Goal: Information Seeking & Learning: Learn about a topic

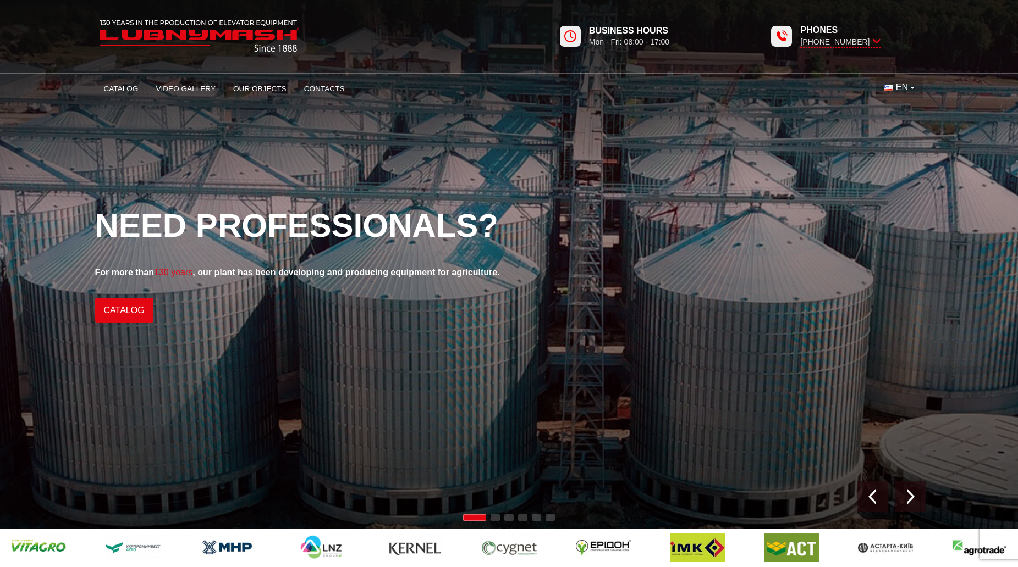
click at [907, 91] on span "EN" at bounding box center [902, 87] width 12 height 12
click at [904, 113] on span "UK" at bounding box center [902, 111] width 12 height 9
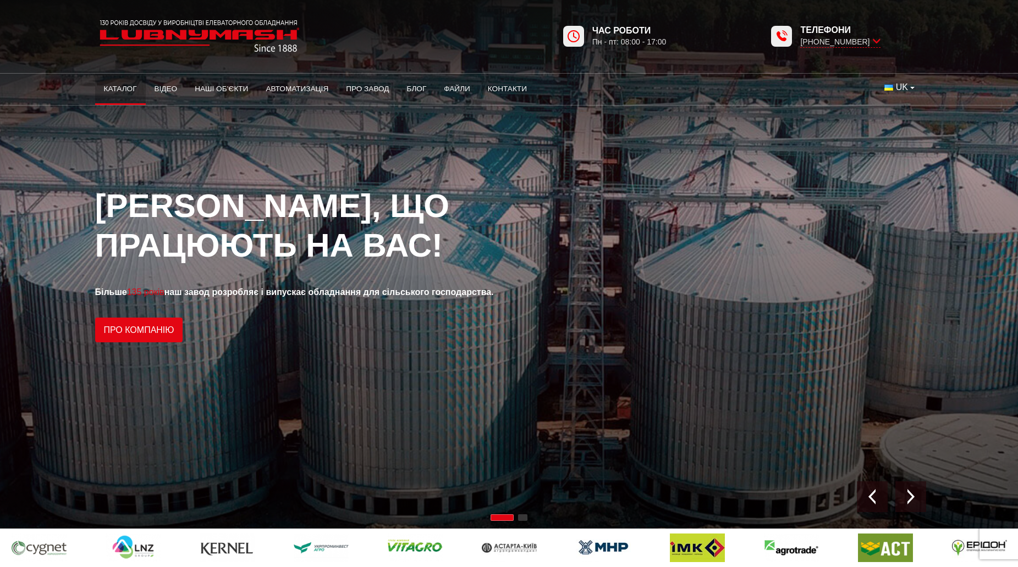
click at [117, 90] on link "Каталог" at bounding box center [120, 89] width 51 height 24
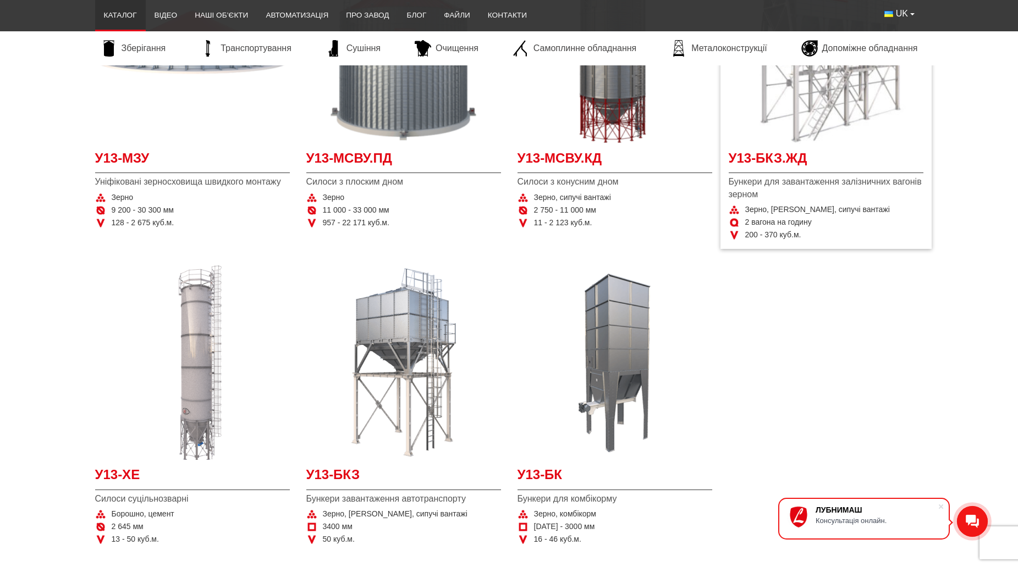
scroll to position [330, 0]
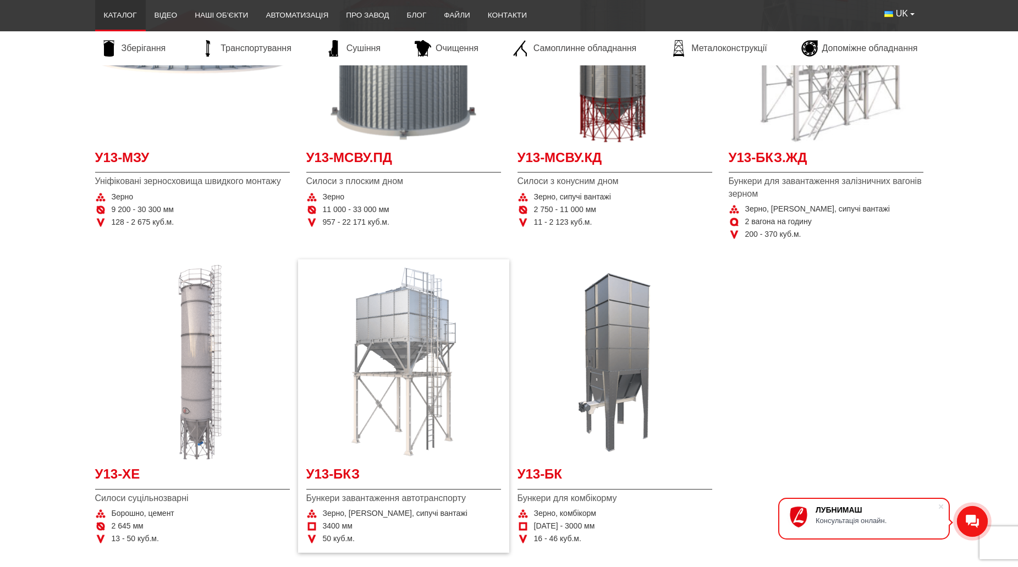
click at [415, 343] on img "Детальніше У13-БКЗ" at bounding box center [403, 362] width 195 height 195
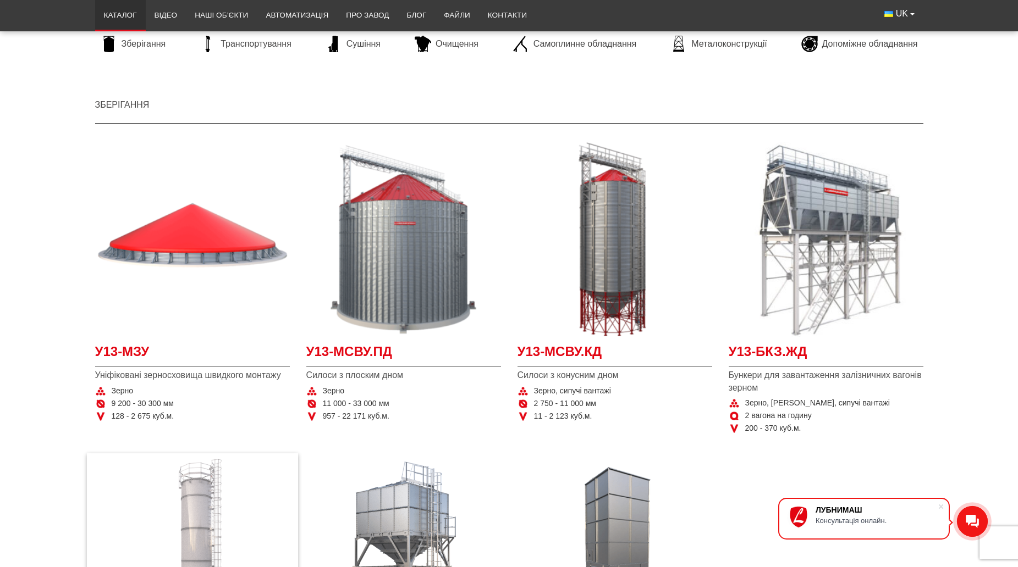
scroll to position [110, 0]
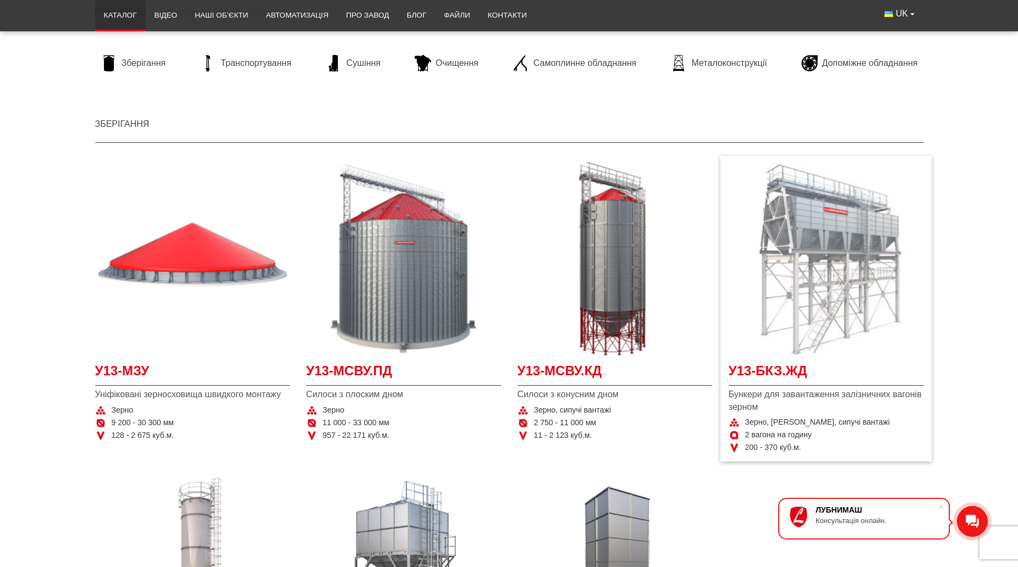
click at [803, 242] on img "Детальніше У13-БКЗ.ЖД" at bounding box center [826, 259] width 195 height 195
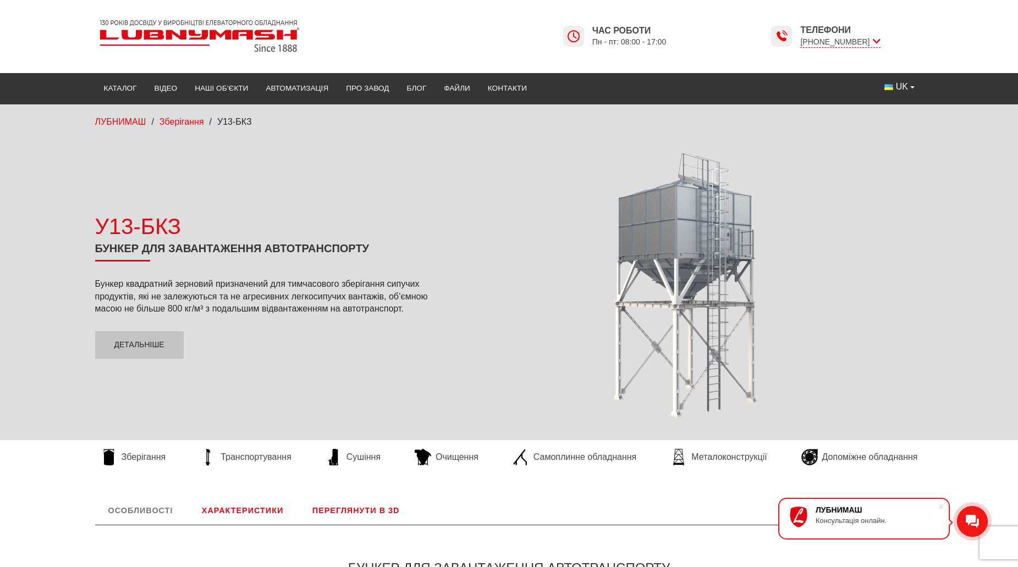
click at [673, 269] on div at bounding box center [685, 285] width 476 height 278
click at [131, 347] on link "Детальніше" at bounding box center [139, 345] width 89 height 27
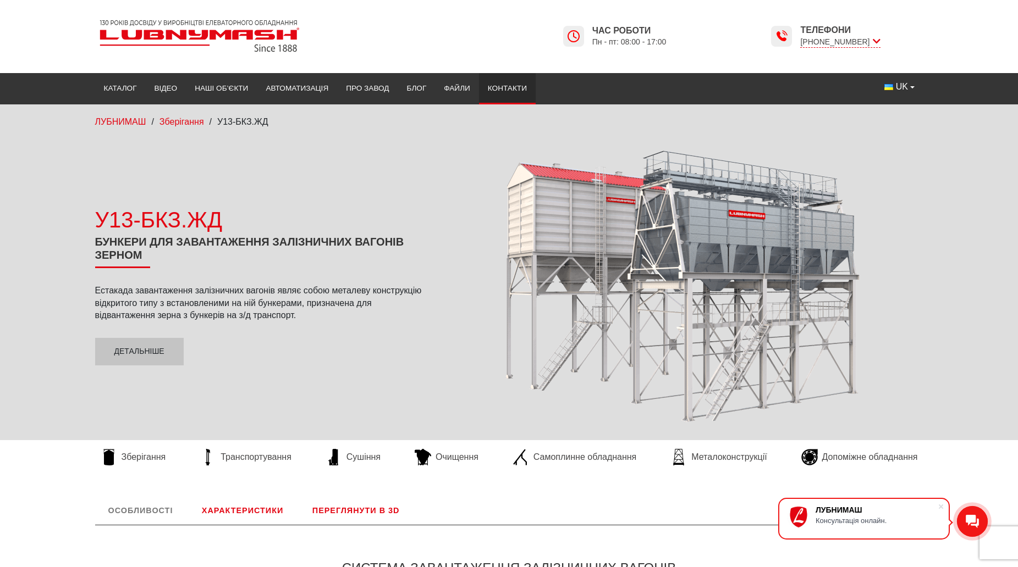
click at [508, 87] on link "Контакти" at bounding box center [507, 88] width 57 height 24
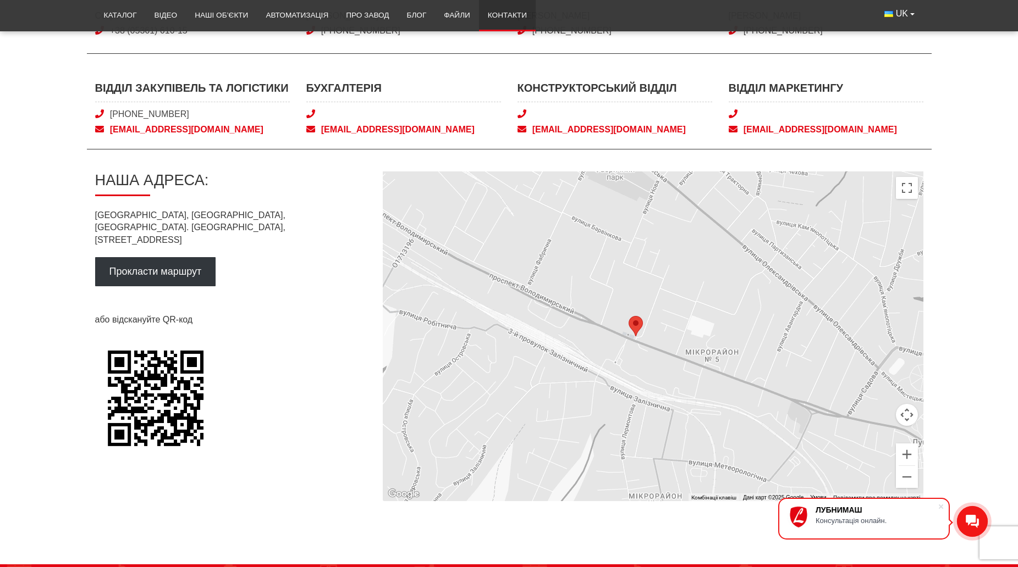
scroll to position [550, 0]
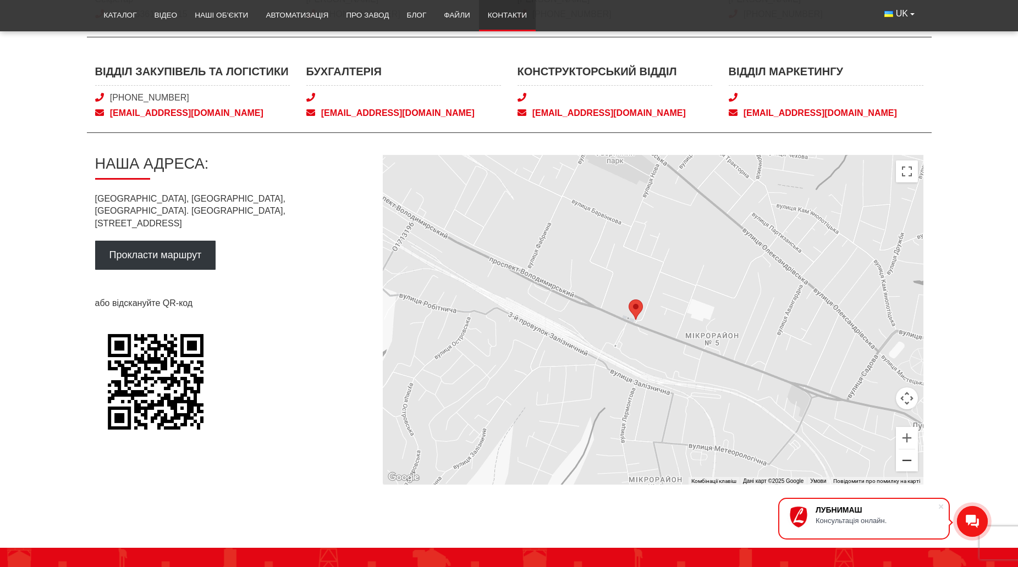
click at [912, 460] on button "Зменшити" at bounding box center [907, 461] width 22 height 22
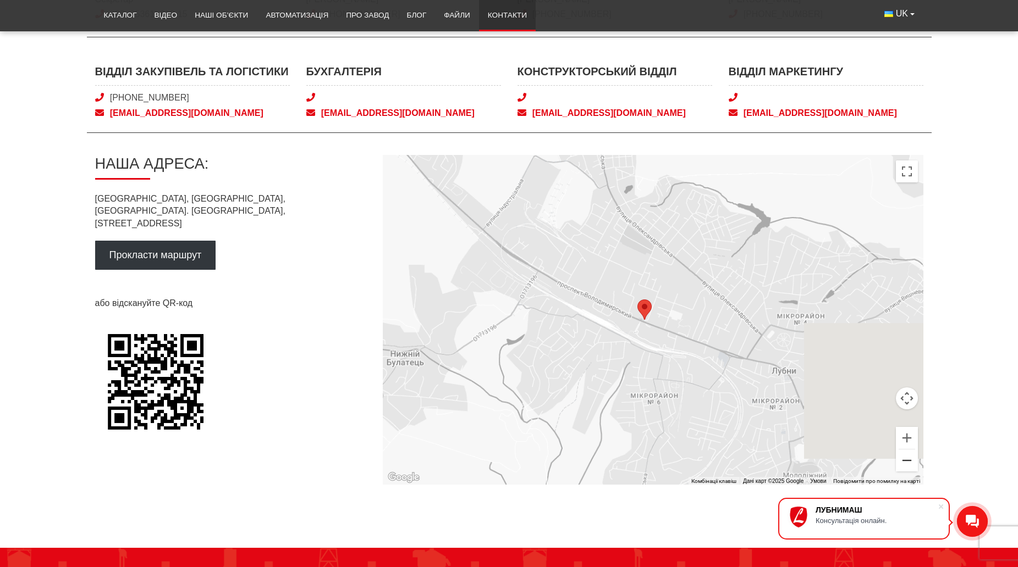
click at [912, 460] on button "Зменшити" at bounding box center [907, 461] width 22 height 22
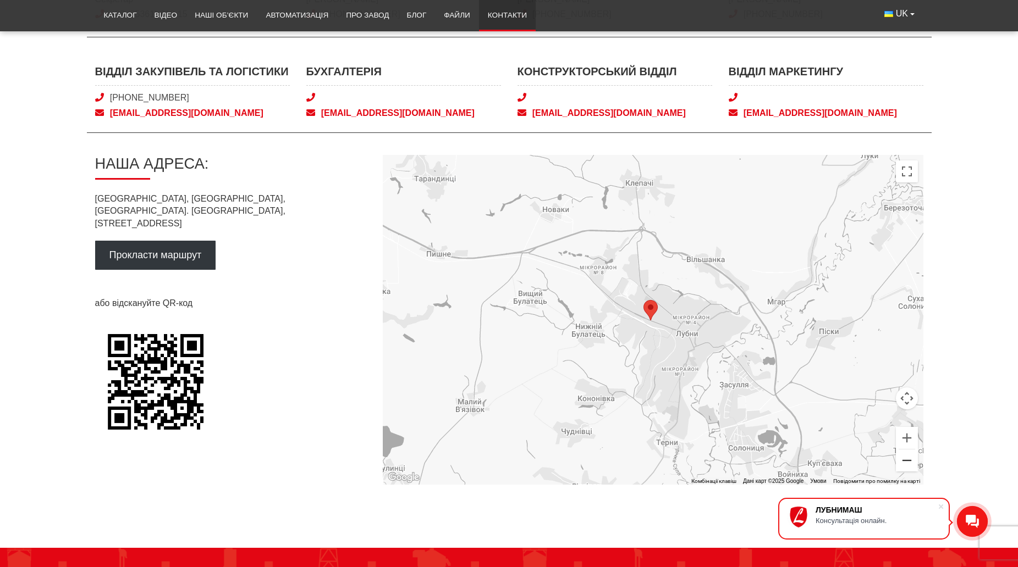
click at [912, 460] on button "Зменшити" at bounding box center [907, 461] width 22 height 22
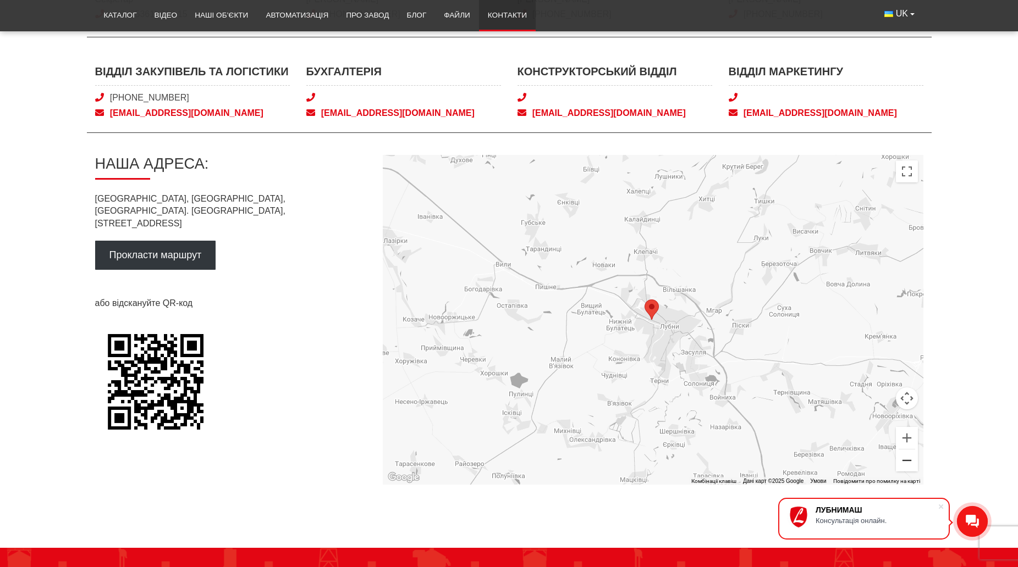
click at [912, 460] on button "Зменшити" at bounding box center [907, 461] width 22 height 22
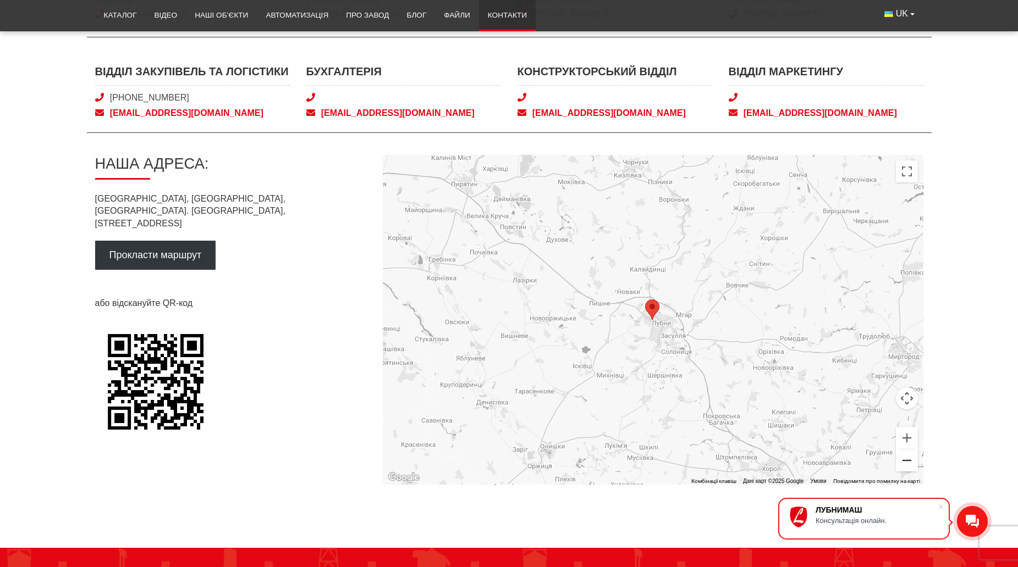
click at [912, 460] on button "Зменшити" at bounding box center [907, 461] width 22 height 22
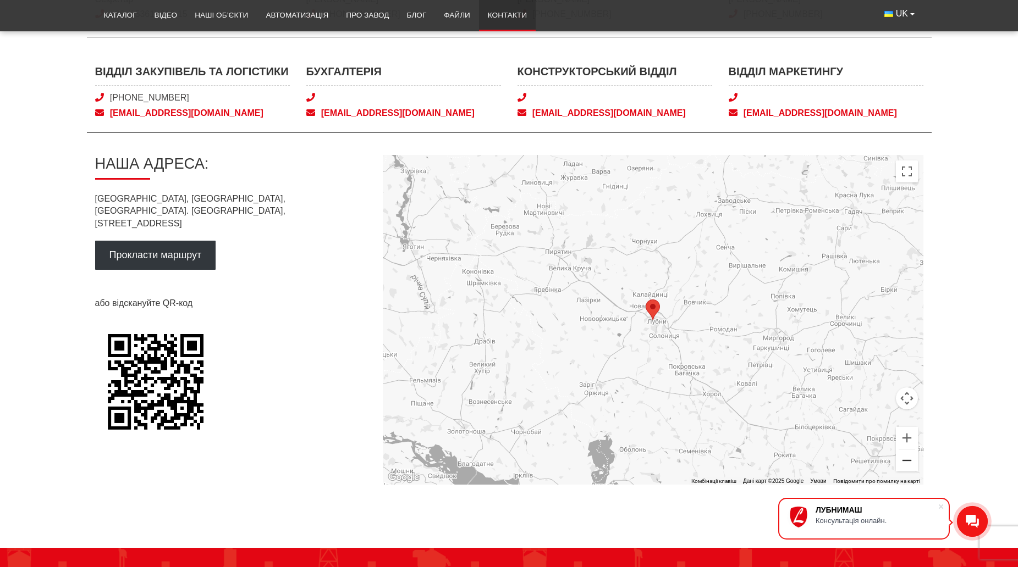
click at [912, 460] on button "Зменшити" at bounding box center [907, 461] width 22 height 22
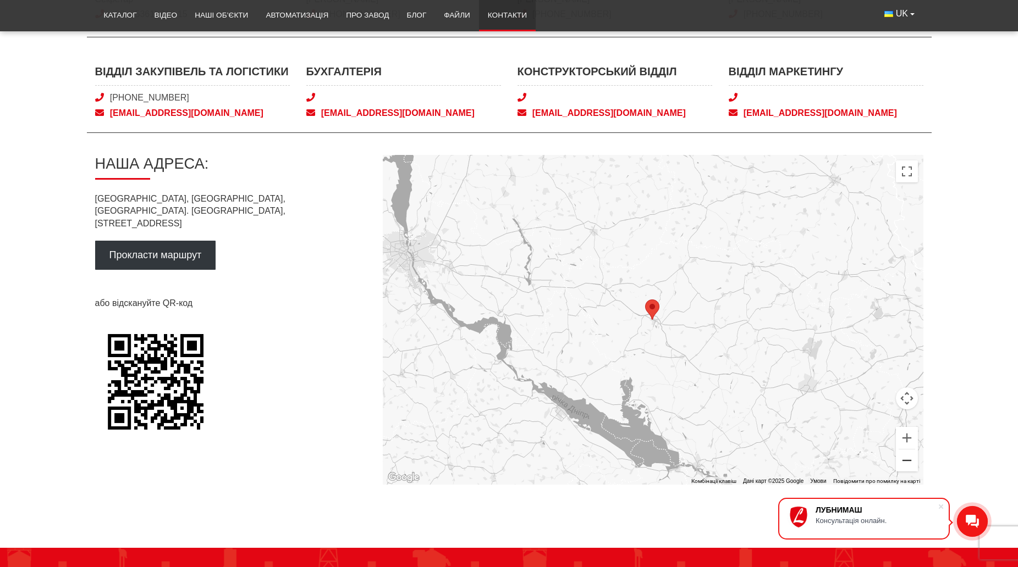
click at [912, 460] on button "Зменшити" at bounding box center [907, 461] width 22 height 22
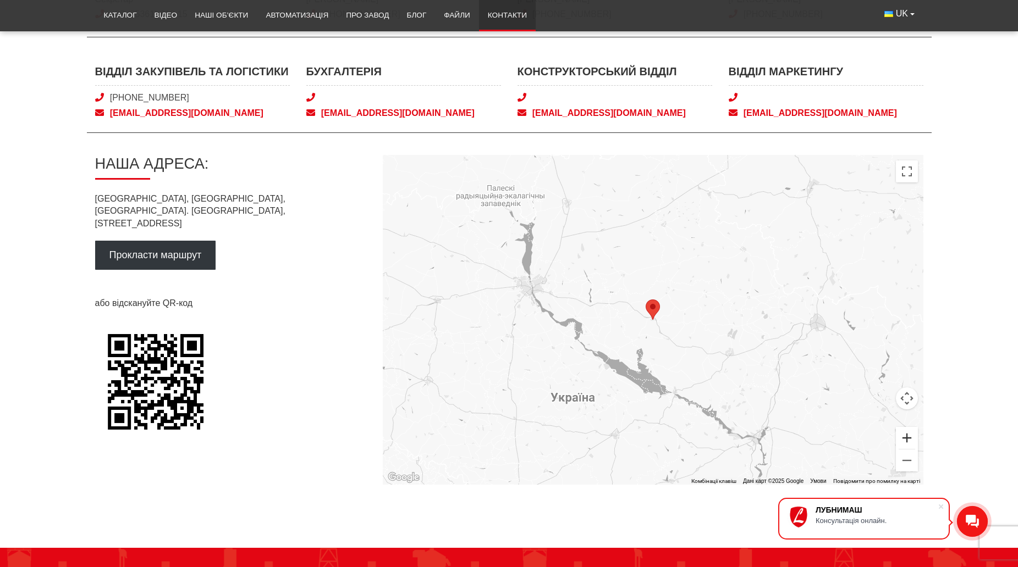
click at [911, 431] on button "Збільшити" at bounding box center [907, 438] width 22 height 22
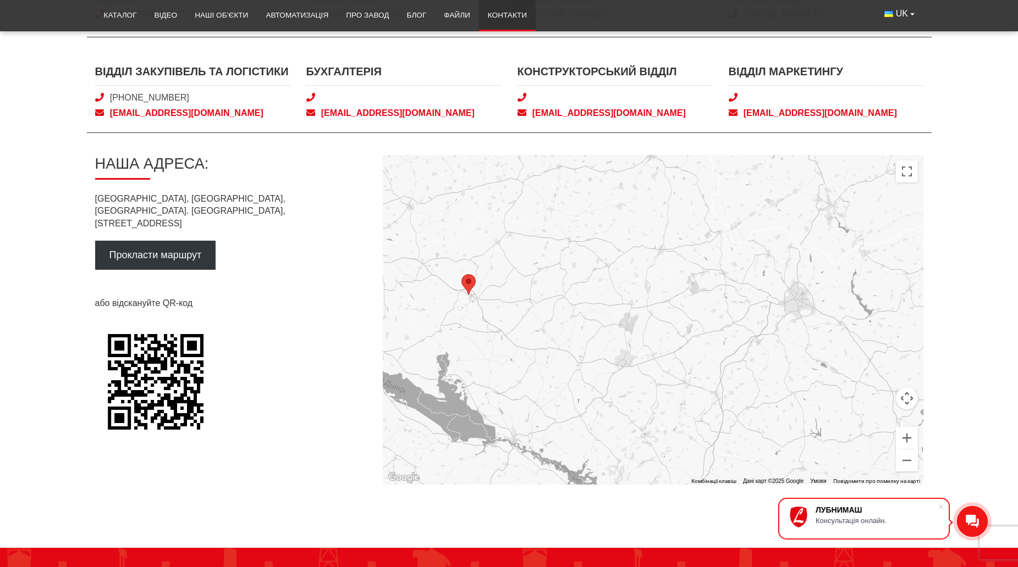
drag, startPoint x: 863, startPoint y: 420, endPoint x: 671, endPoint y: 395, distance: 193.6
click at [671, 395] on div at bounding box center [653, 320] width 540 height 330
click at [909, 435] on button "Збільшити" at bounding box center [907, 438] width 22 height 22
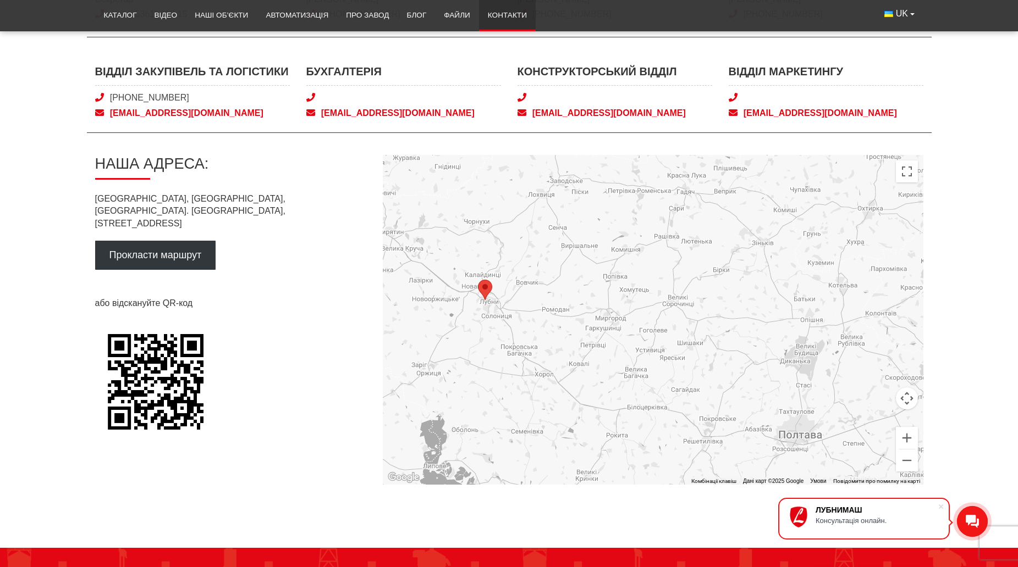
drag, startPoint x: 780, startPoint y: 384, endPoint x: 973, endPoint y: 409, distance: 195.1
click at [981, 415] on main "Контакти Відділ продажів Відділ продажів +38 (050) 308-41-99 0 (800) 40-50-80 s…" at bounding box center [509, 46] width 1018 height 878
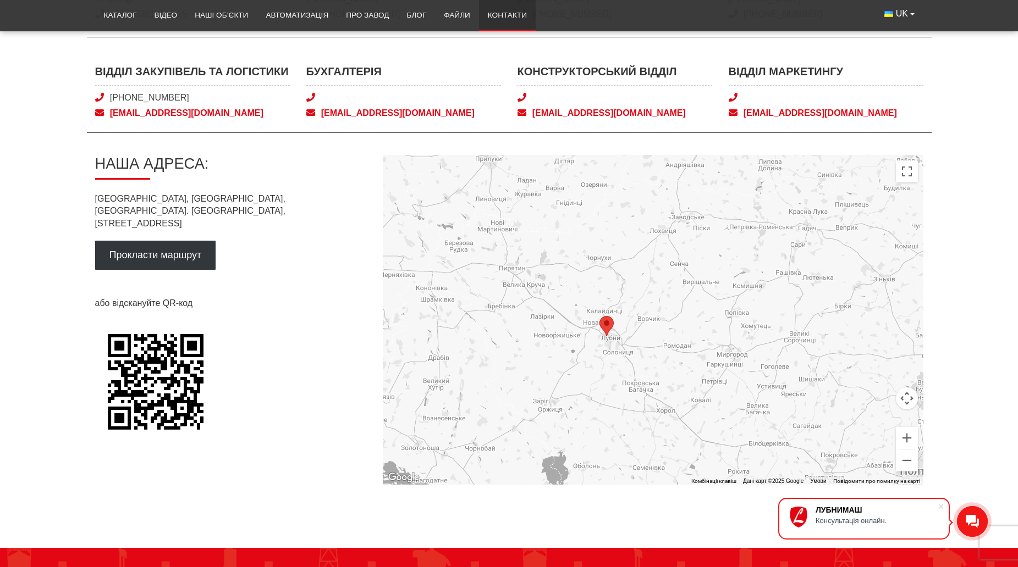
drag, startPoint x: 612, startPoint y: 346, endPoint x: 718, endPoint y: 383, distance: 111.6
click at [718, 383] on div at bounding box center [653, 320] width 540 height 330
click at [917, 438] on button "Збільшити" at bounding box center [907, 438] width 22 height 22
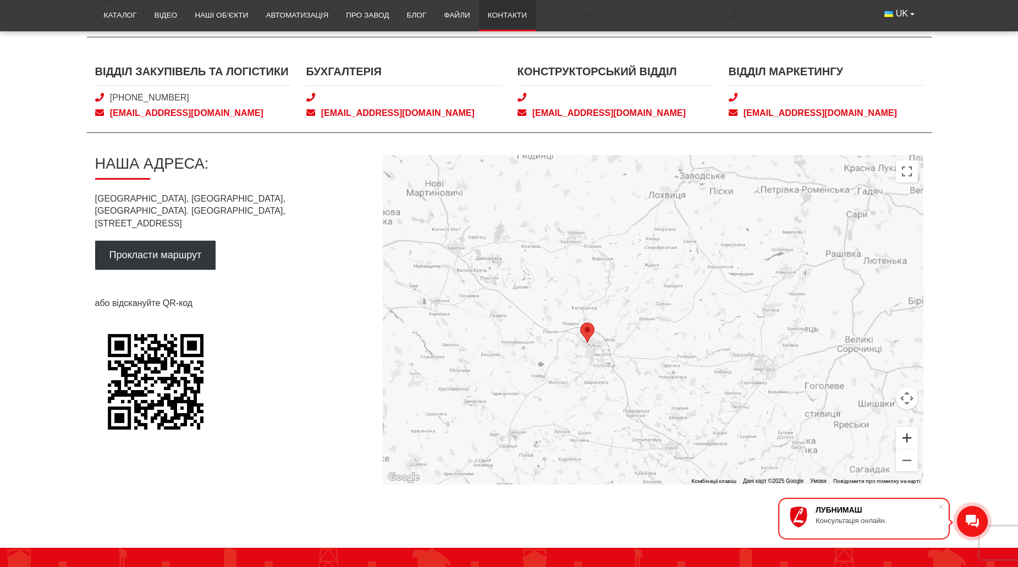
click at [917, 438] on button "Збільшити" at bounding box center [907, 438] width 22 height 22
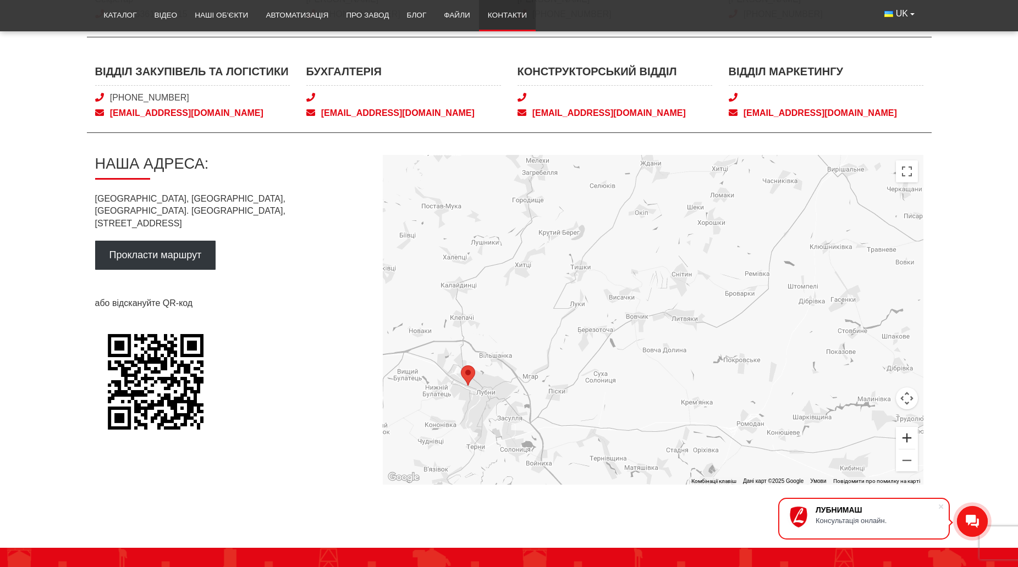
click at [917, 438] on button "Збільшити" at bounding box center [907, 438] width 22 height 22
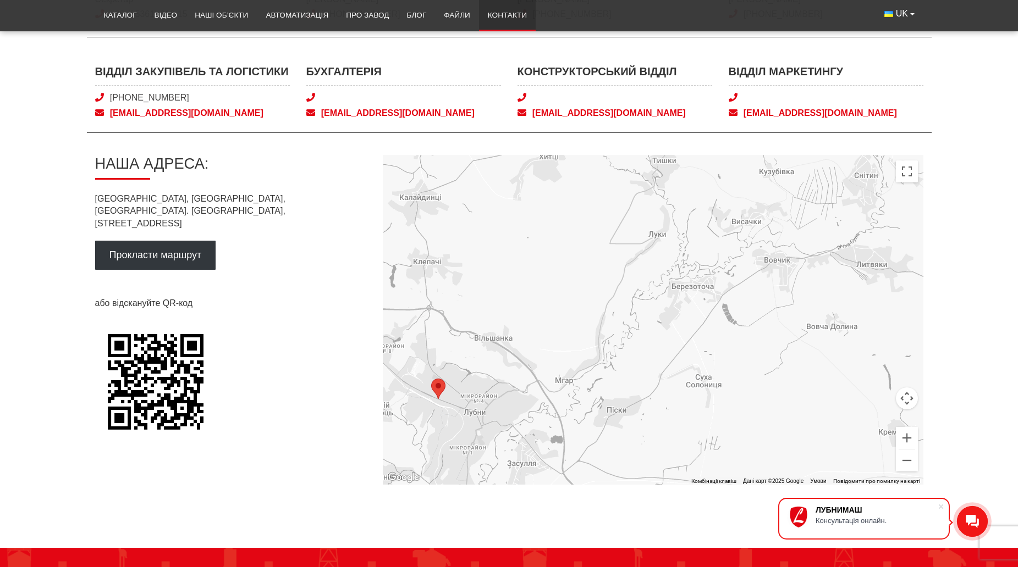
drag, startPoint x: 737, startPoint y: 399, endPoint x: 822, endPoint y: 349, distance: 98.4
click at [822, 349] on div at bounding box center [653, 320] width 540 height 330
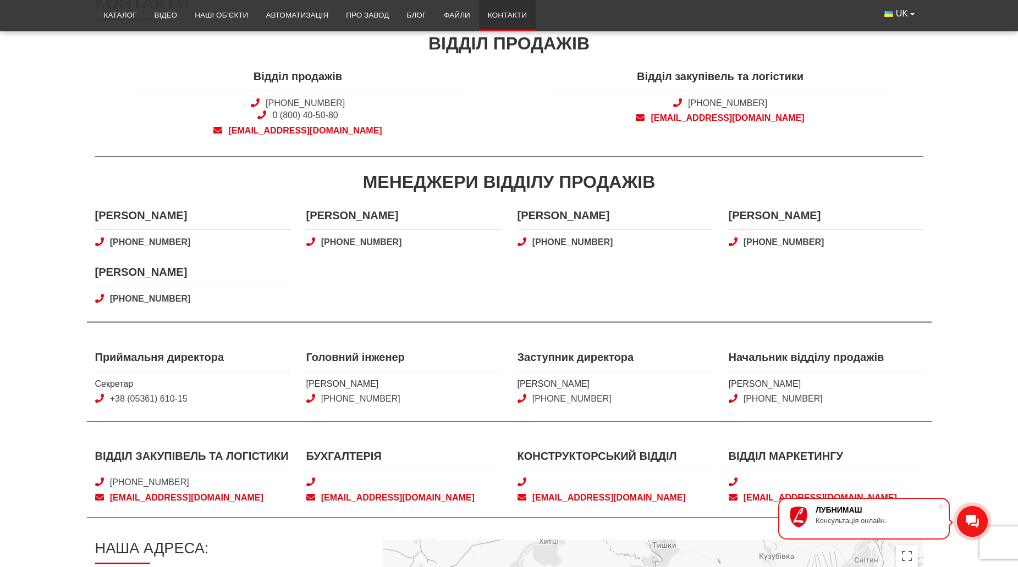
scroll to position [0, 0]
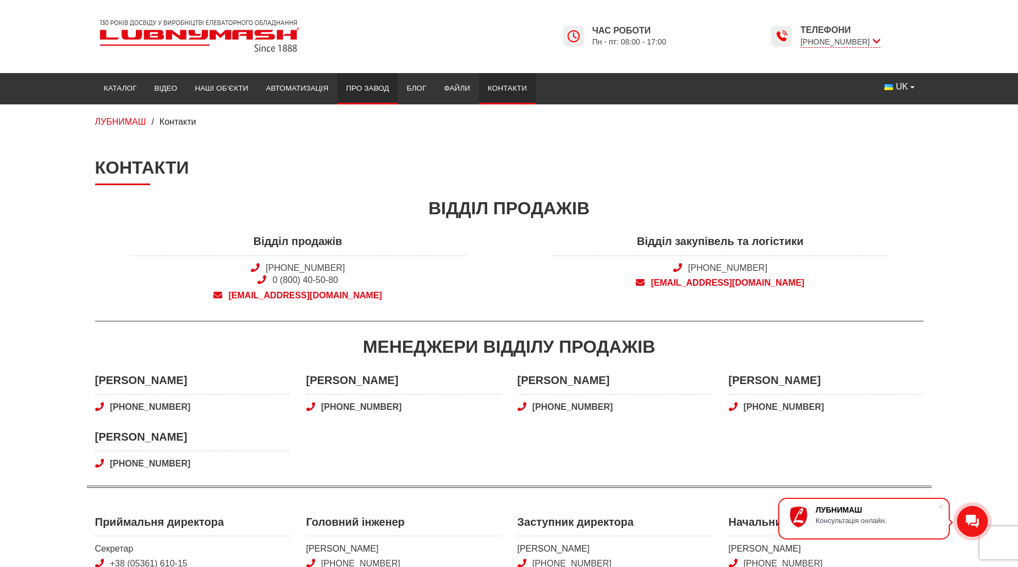
click at [378, 89] on link "Про завод" at bounding box center [367, 88] width 60 height 24
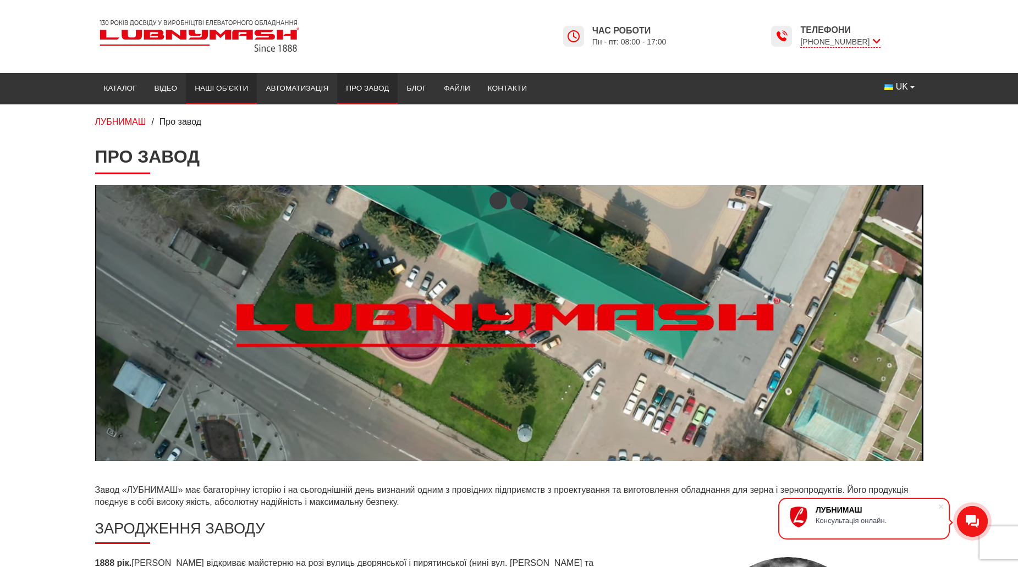
click at [217, 90] on link "Наші об’єкти" at bounding box center [221, 88] width 71 height 24
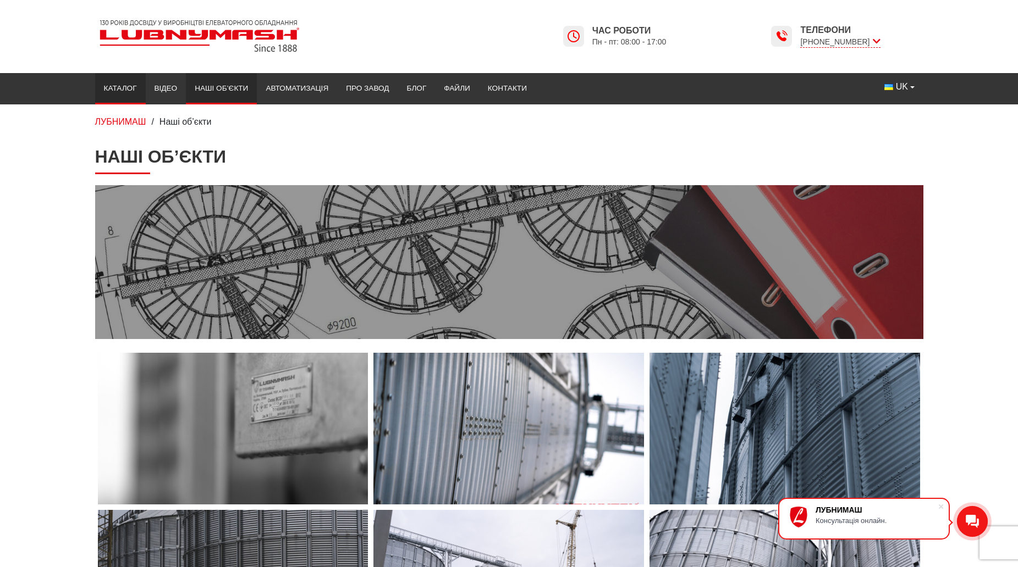
click at [107, 82] on link "Каталог" at bounding box center [120, 88] width 51 height 24
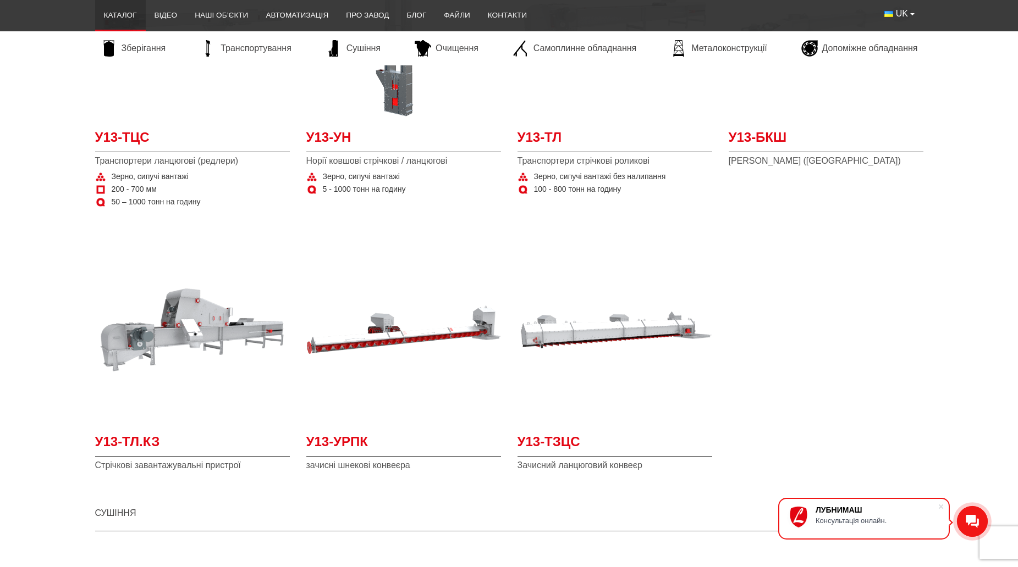
scroll to position [1045, 0]
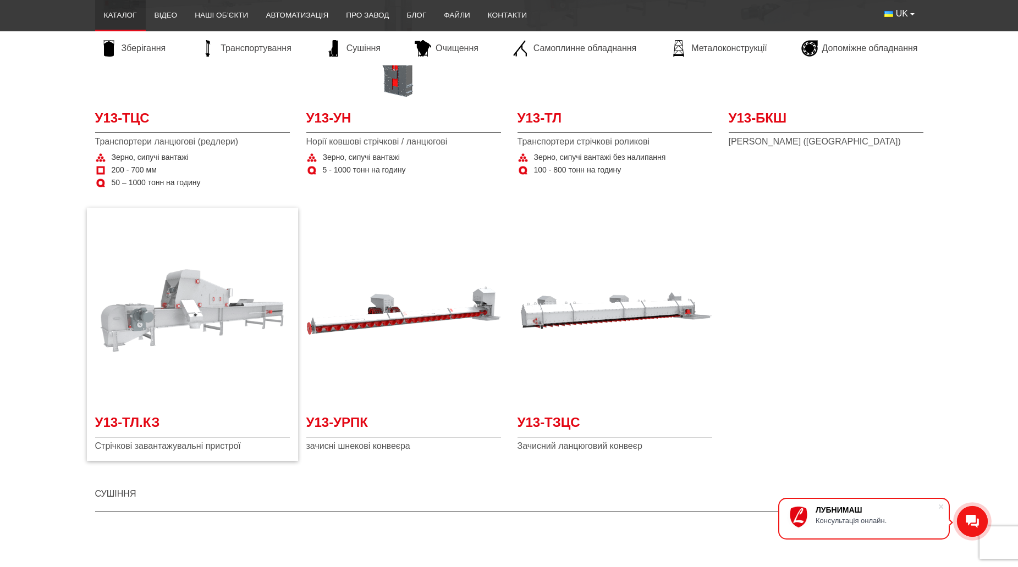
click at [179, 336] on img "Детальніше У13-ТЛ.КЗ" at bounding box center [192, 310] width 195 height 195
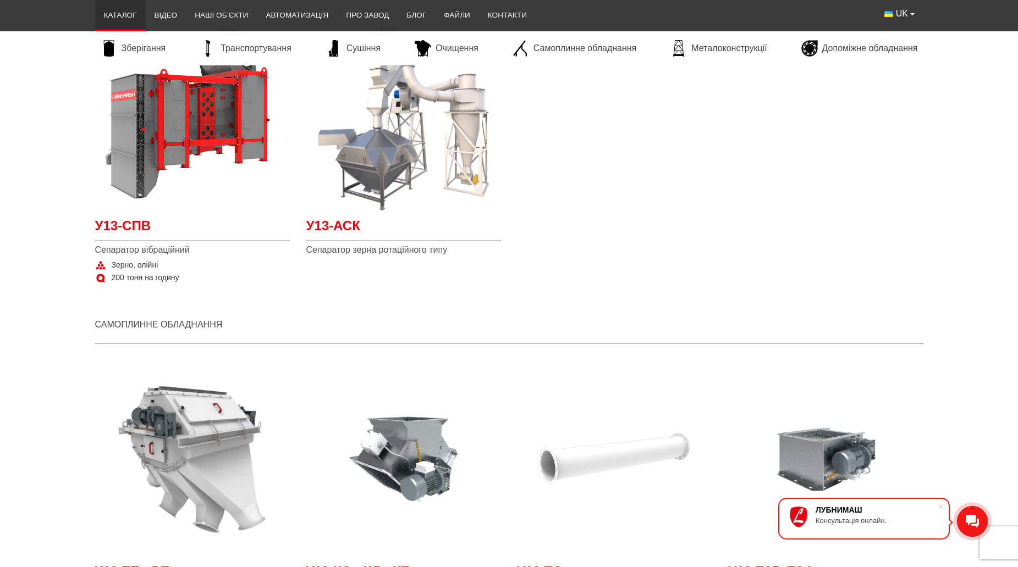
scroll to position [1869, 0]
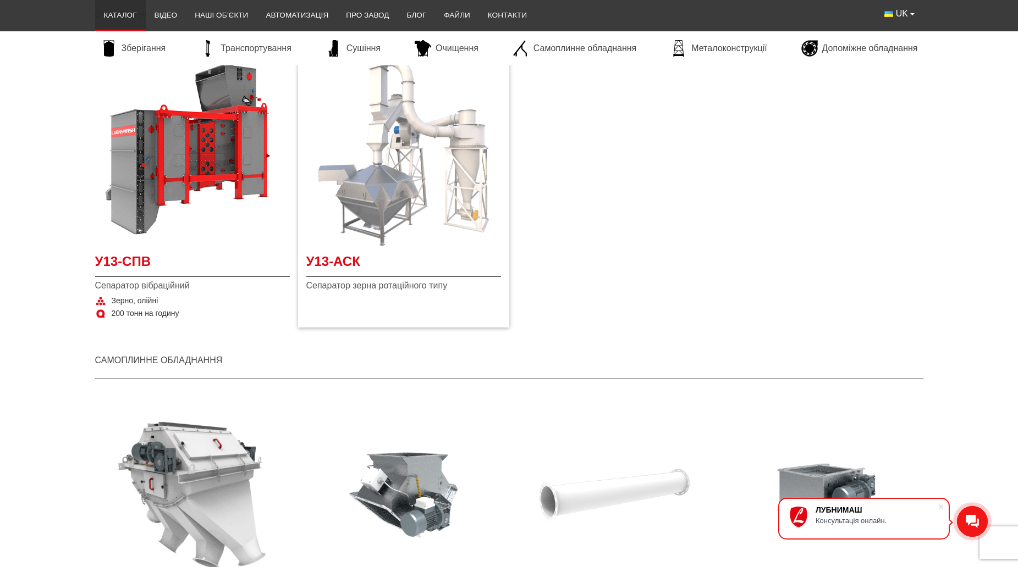
click at [409, 191] on img "Детальніше У13-АСК" at bounding box center [403, 149] width 195 height 195
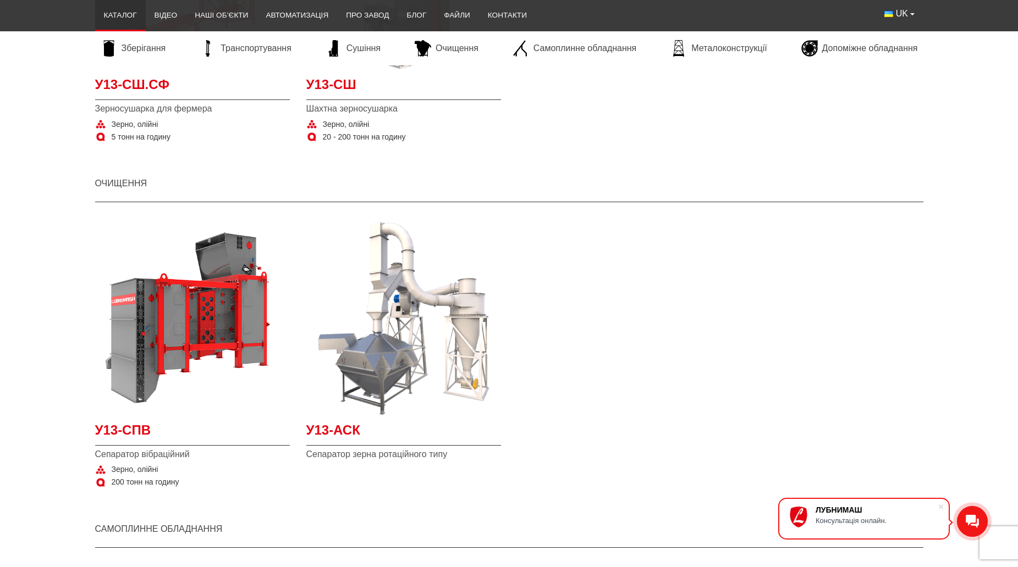
scroll to position [1705, 0]
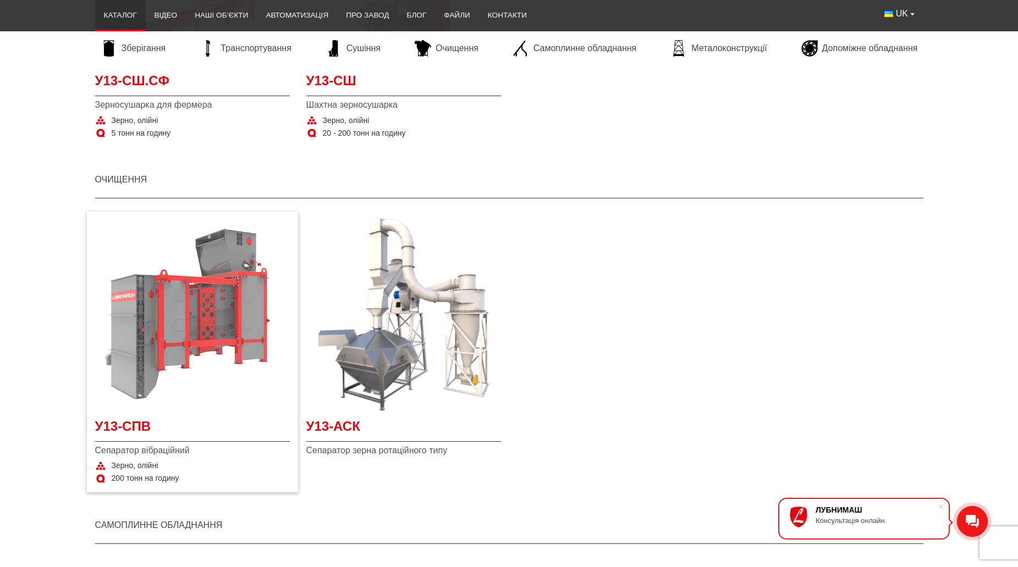
click at [161, 339] on img "Детальніше У13-СПВ" at bounding box center [192, 314] width 195 height 195
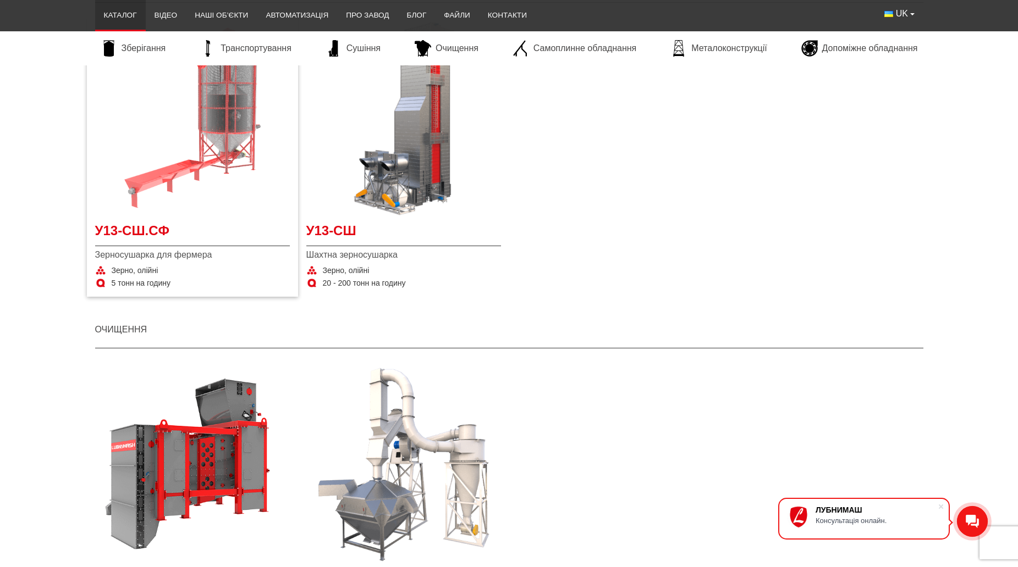
scroll to position [1650, 0]
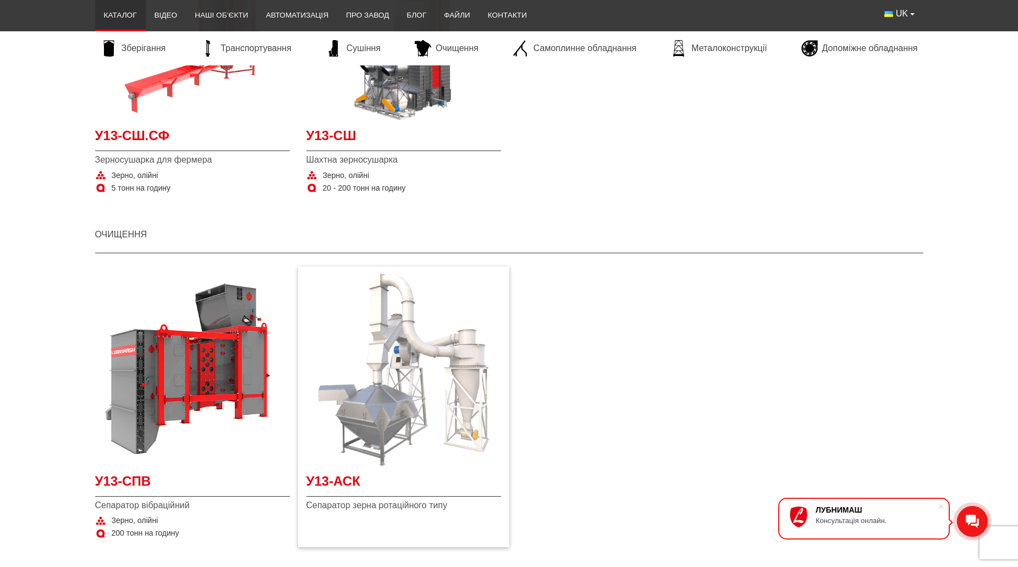
click at [362, 405] on img "Детальніше У13-АСК" at bounding box center [403, 369] width 195 height 195
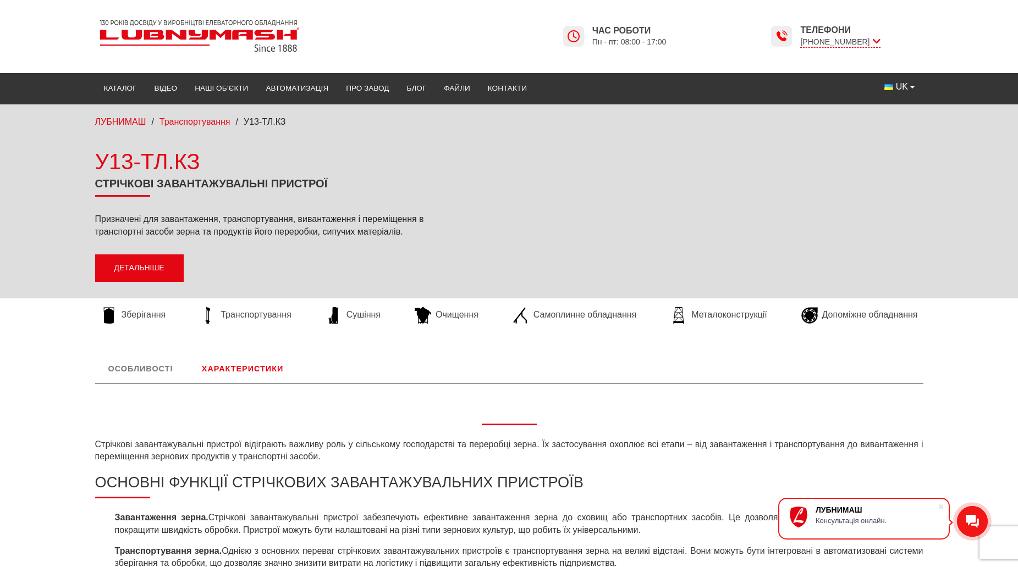
click at [130, 261] on link "Детальніше" at bounding box center [139, 268] width 89 height 27
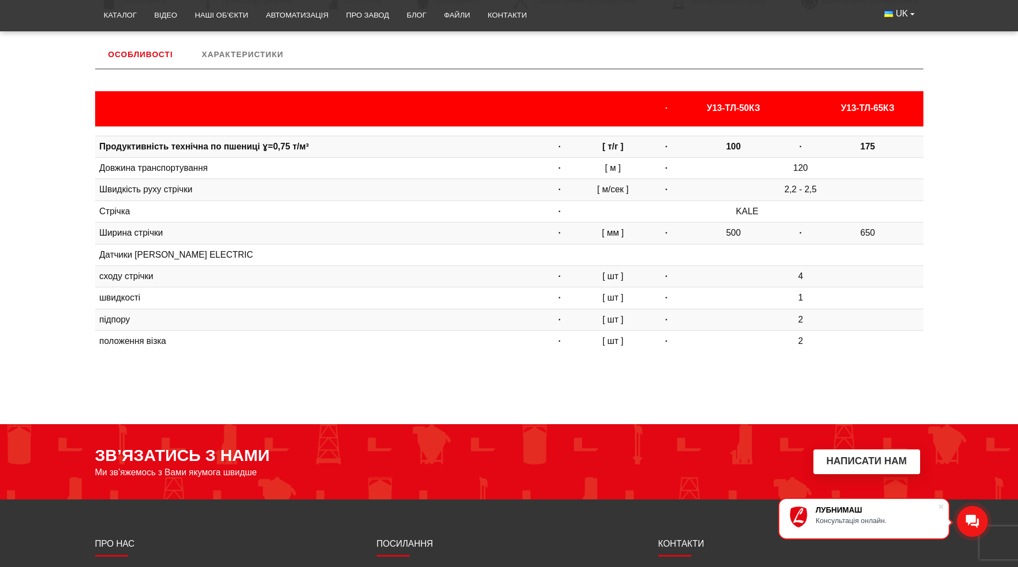
scroll to position [316, 0]
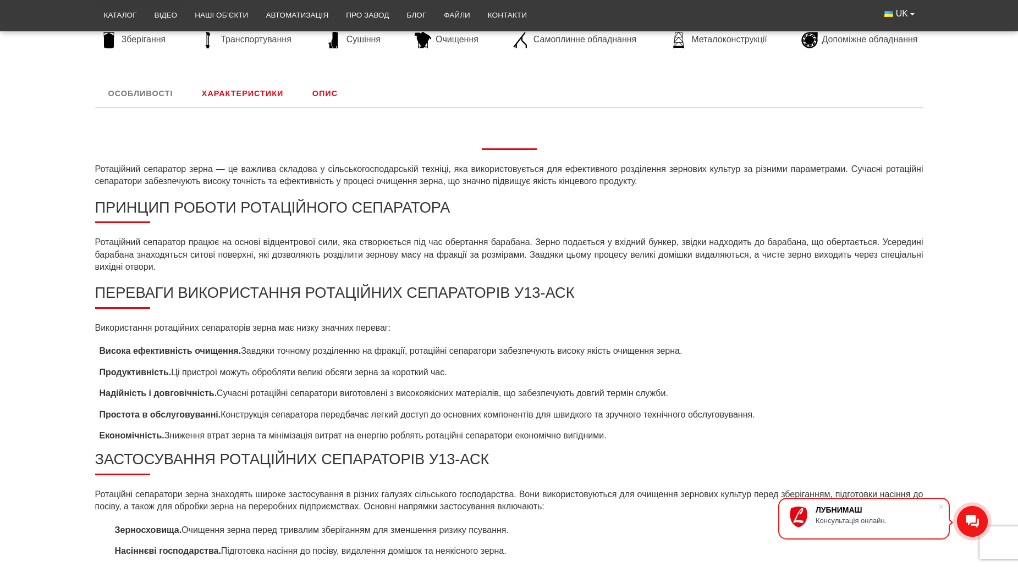
scroll to position [165, 0]
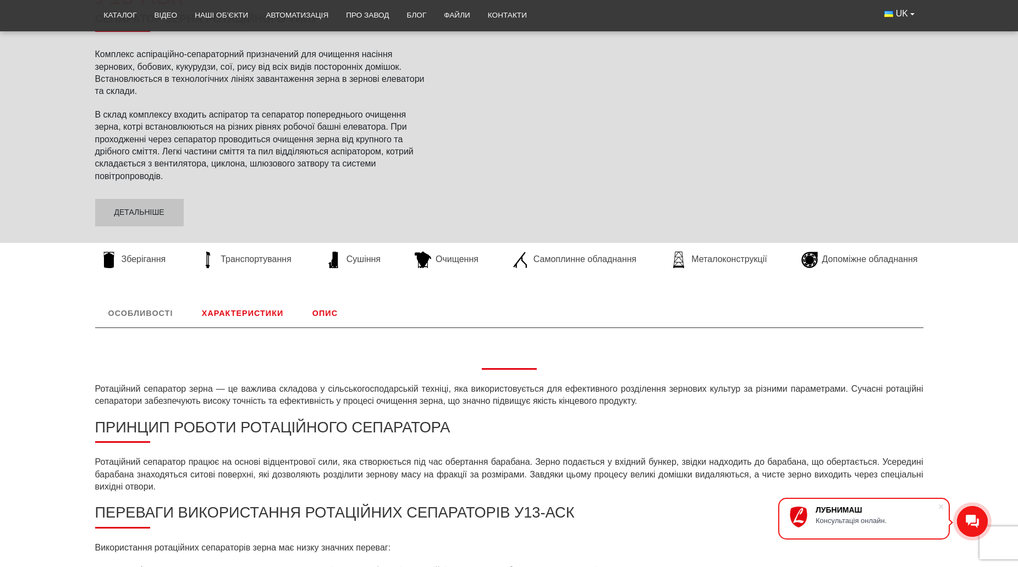
click at [332, 317] on link "Опис" at bounding box center [325, 313] width 52 height 29
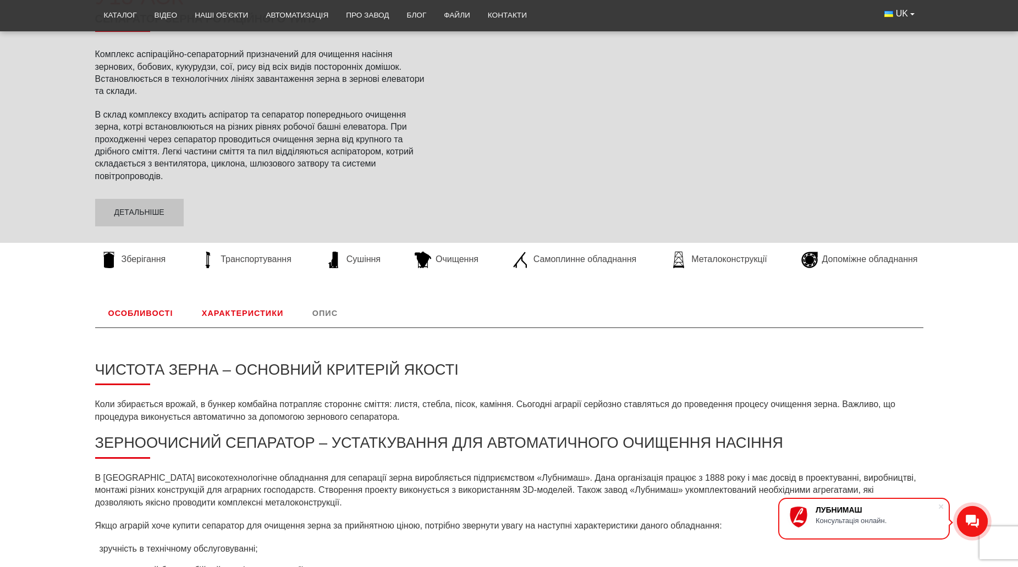
scroll to position [425, 0]
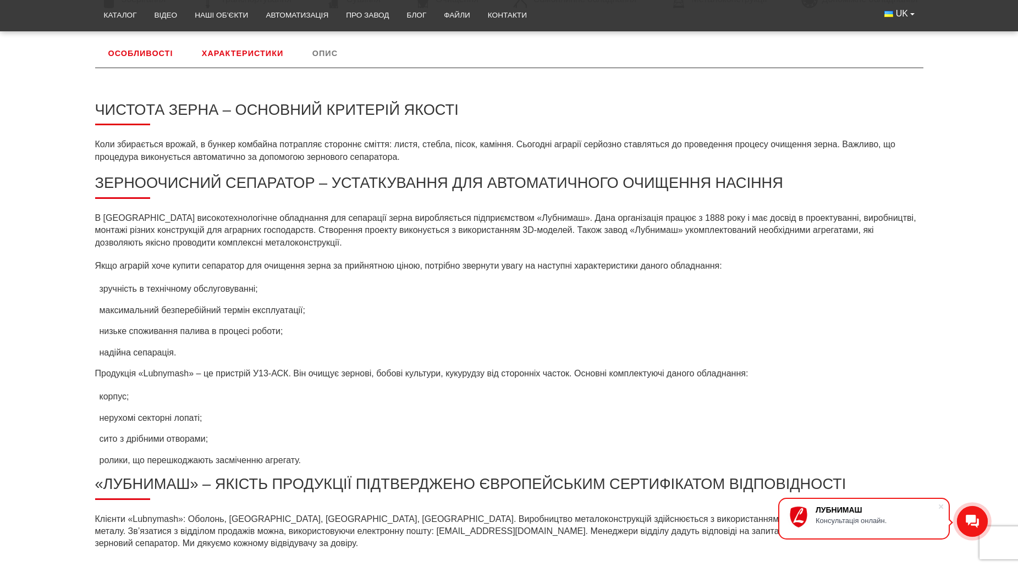
click at [144, 54] on link "Особливості" at bounding box center [140, 53] width 91 height 29
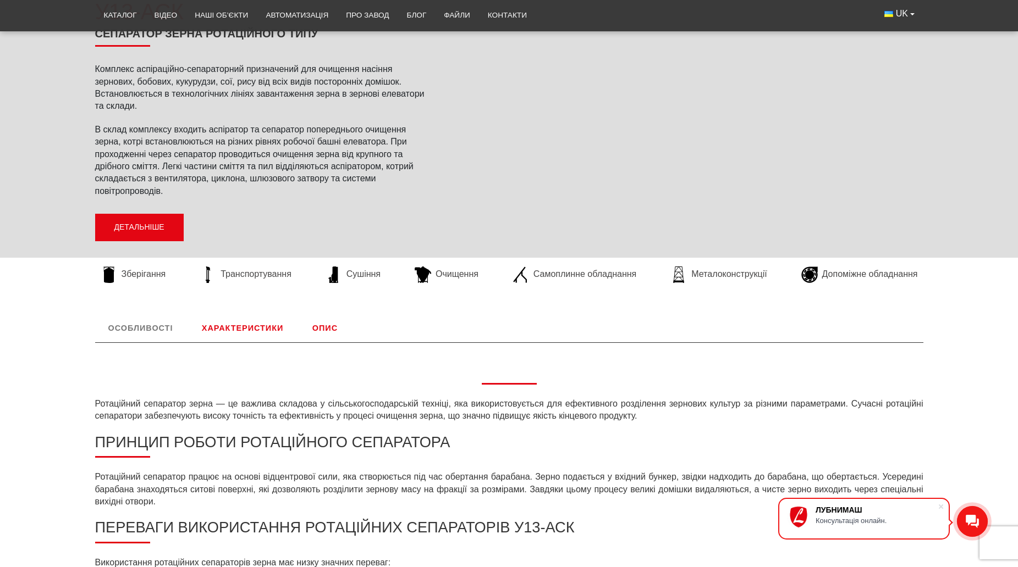
click at [163, 224] on link "Детальніше" at bounding box center [139, 227] width 89 height 27
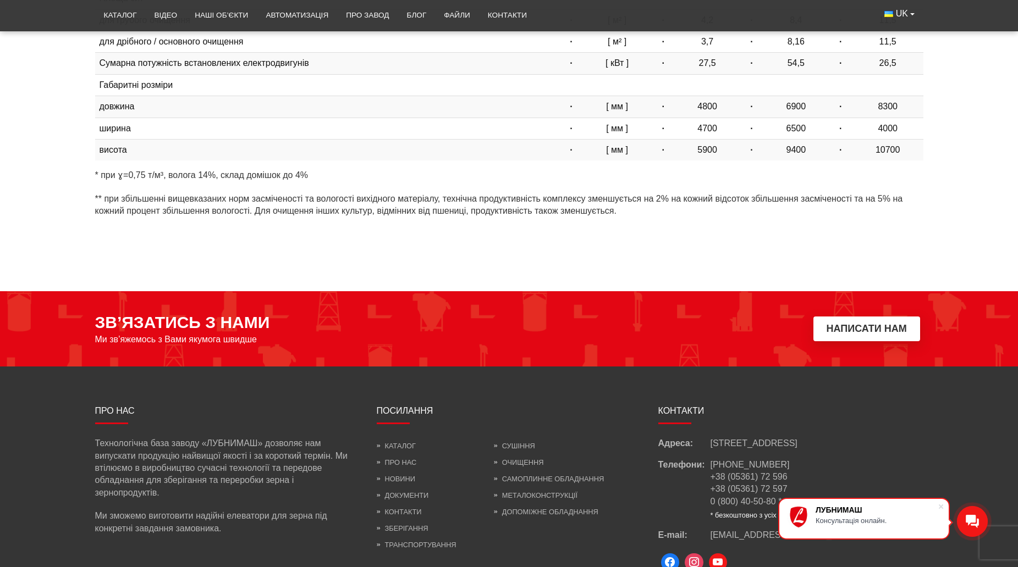
scroll to position [514, 0]
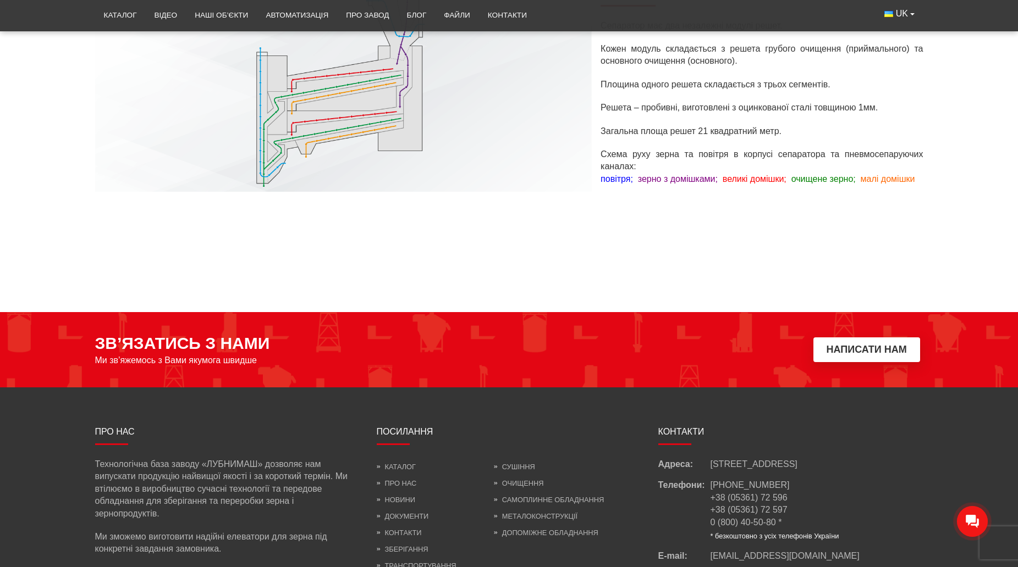
scroll to position [825, 0]
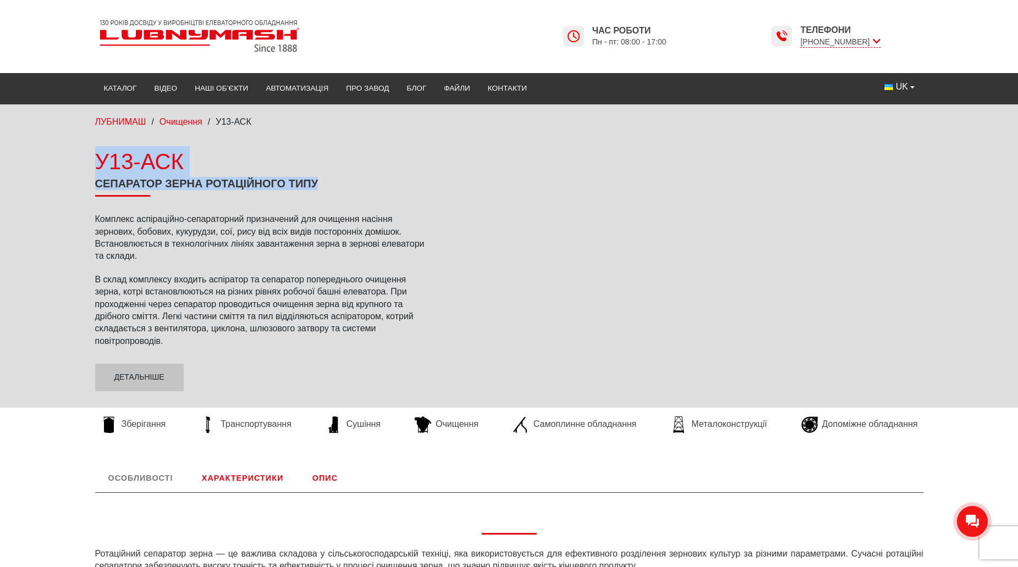
drag, startPoint x: 94, startPoint y: 155, endPoint x: 323, endPoint y: 183, distance: 231.1
click at [323, 183] on div "У13-АСК Сепаратор зерна ротаційного типу Комплекс аспіраційно-сепараторний приз…" at bounding box center [263, 268] width 352 height 245
copy div "У13-АСК Сепаратор зерна ротаційного типу"
